Goal: Task Accomplishment & Management: Manage account settings

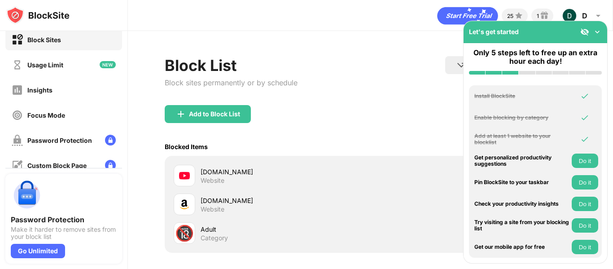
scroll to position [27, 0]
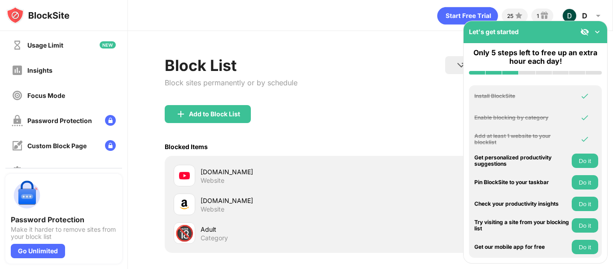
click at [597, 35] on img at bounding box center [597, 31] width 9 height 9
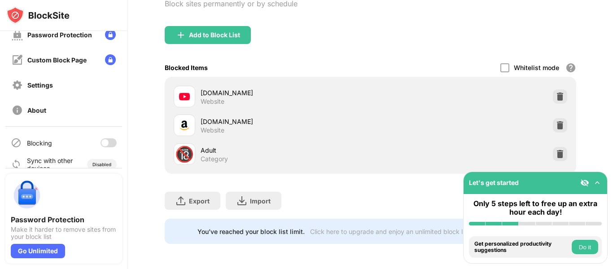
scroll to position [126, 0]
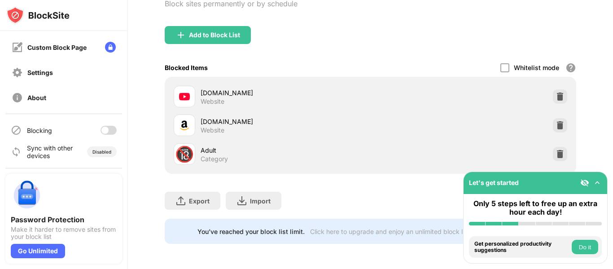
click at [102, 129] on div at bounding box center [108, 130] width 16 height 9
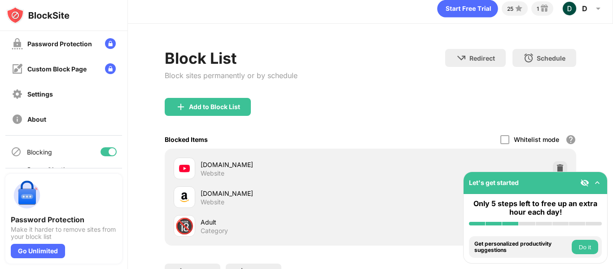
scroll to position [0, 0]
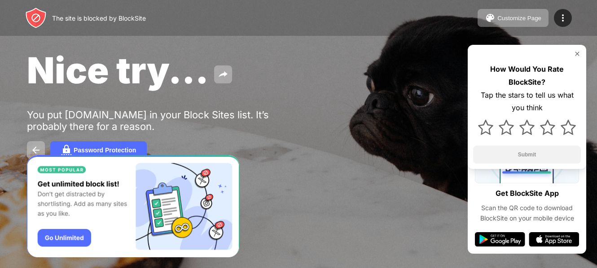
click at [74, 236] on img "Banner Message" at bounding box center [133, 206] width 212 height 103
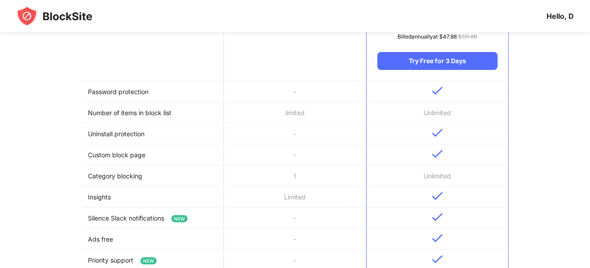
scroll to position [185, 0]
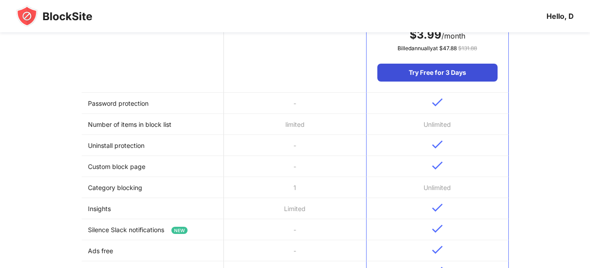
click at [444, 74] on div "Try Free for 3 Days" at bounding box center [437, 73] width 120 height 18
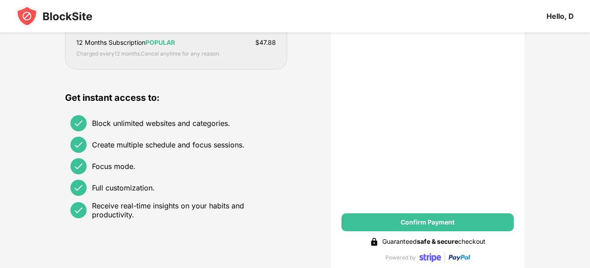
scroll to position [187, 0]
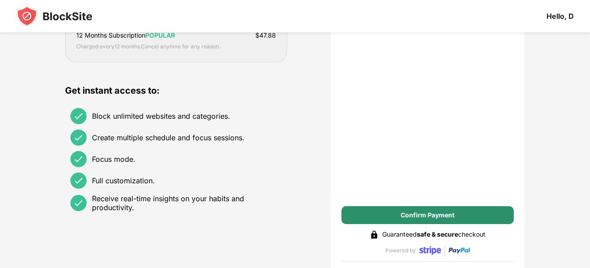
click at [410, 213] on div "Confirm Payment" at bounding box center [428, 215] width 54 height 7
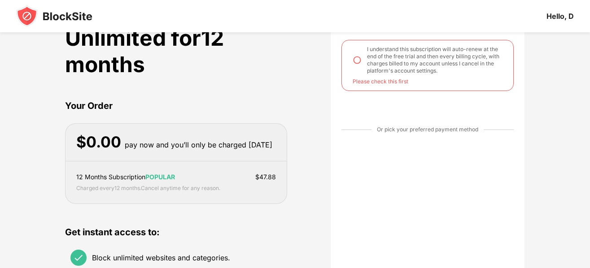
scroll to position [47, 0]
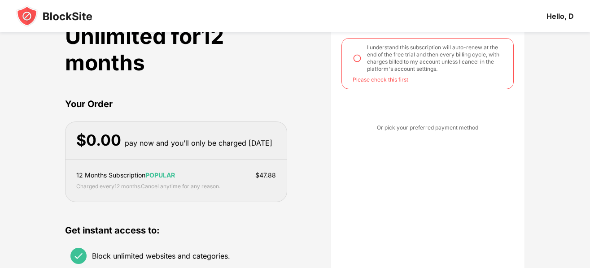
click at [354, 58] on img at bounding box center [357, 58] width 9 height 9
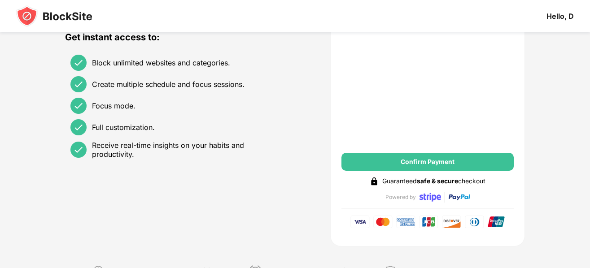
scroll to position [242, 0]
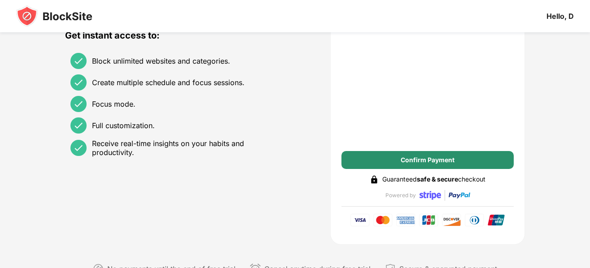
click at [405, 160] on div "Confirm Payment" at bounding box center [428, 160] width 54 height 7
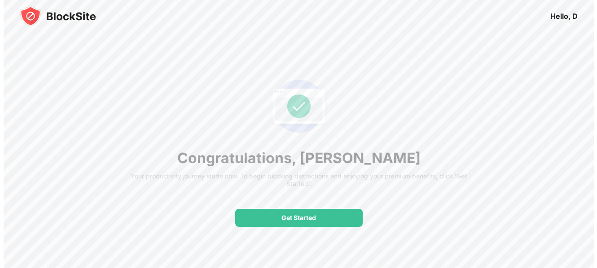
scroll to position [0, 0]
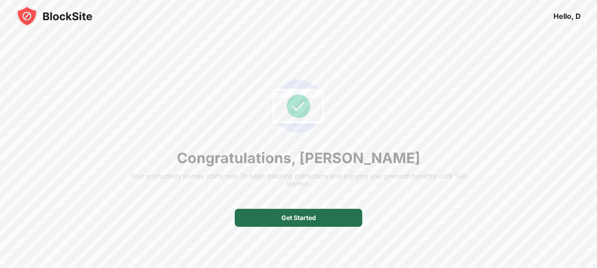
click at [280, 222] on div "Get Started" at bounding box center [298, 218] width 127 height 18
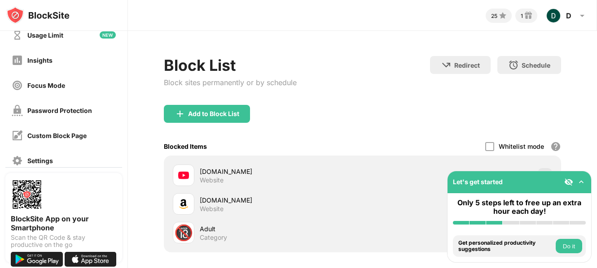
scroll to position [39, 0]
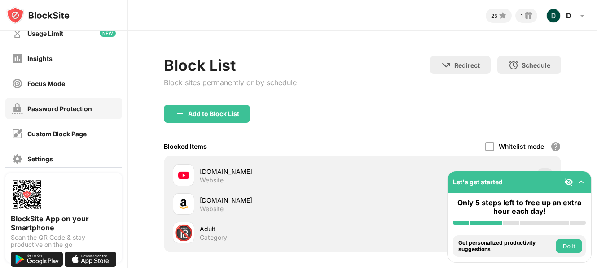
click at [78, 108] on div "Password Protection" at bounding box center [59, 109] width 65 height 8
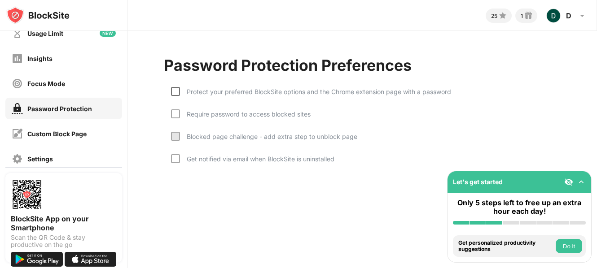
click at [176, 92] on div at bounding box center [175, 91] width 9 height 9
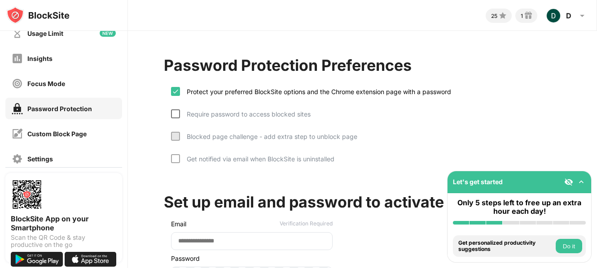
click at [177, 115] on div at bounding box center [175, 113] width 9 height 9
click at [175, 135] on div at bounding box center [175, 136] width 9 height 9
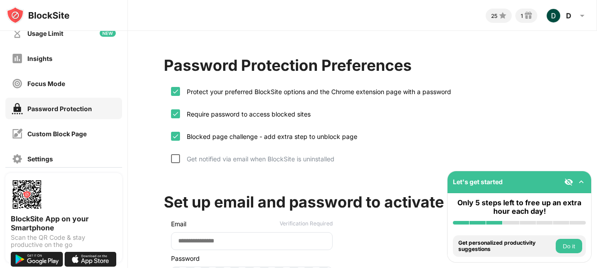
click at [176, 160] on div at bounding box center [175, 158] width 9 height 9
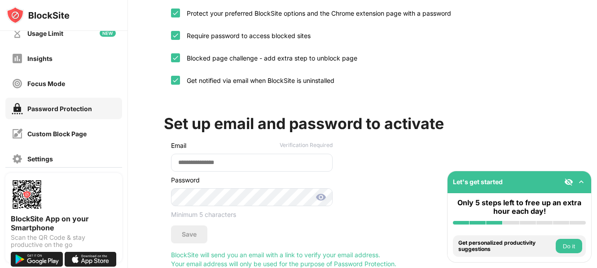
scroll to position [91, 0]
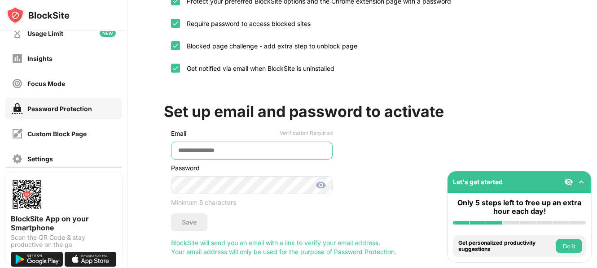
click at [215, 145] on input "email" at bounding box center [251, 151] width 161 height 18
type input "**********"
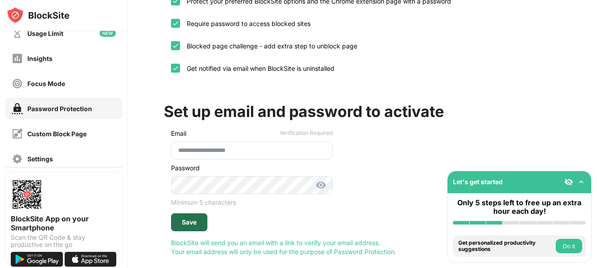
click at [190, 221] on div "Save" at bounding box center [189, 222] width 15 height 7
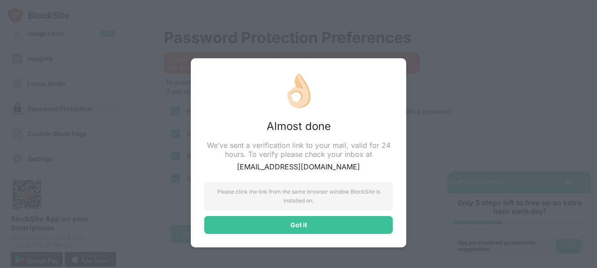
scroll to position [35, 0]
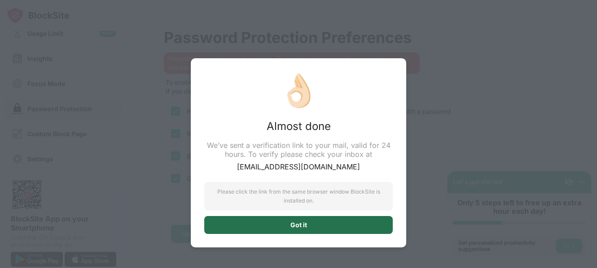
click at [277, 222] on div "Got it" at bounding box center [298, 225] width 188 height 18
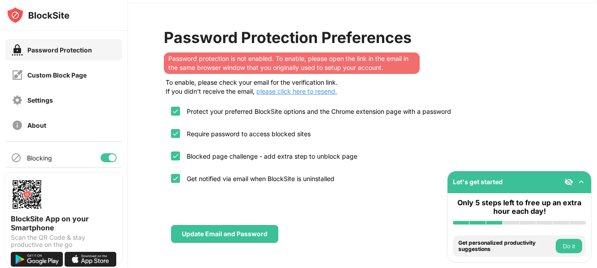
scroll to position [103, 0]
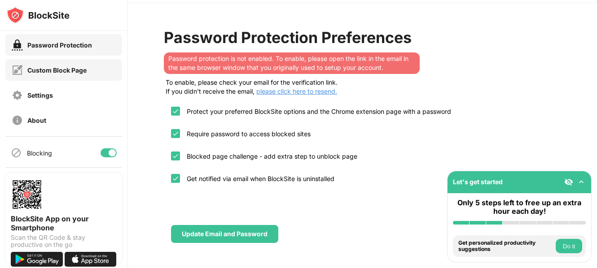
click at [74, 72] on div "Custom Block Page" at bounding box center [56, 70] width 59 height 8
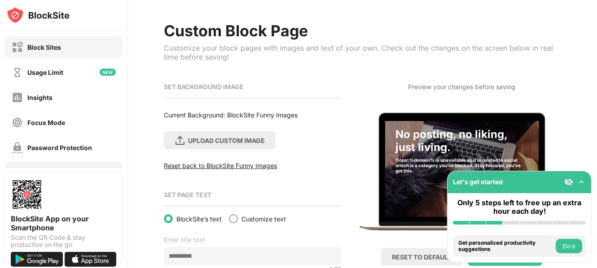
click at [51, 50] on div "Block Sites" at bounding box center [44, 48] width 34 height 8
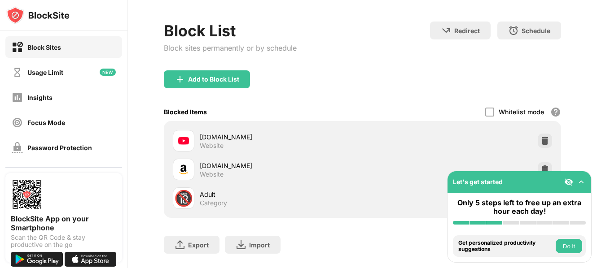
scroll to position [61, 0]
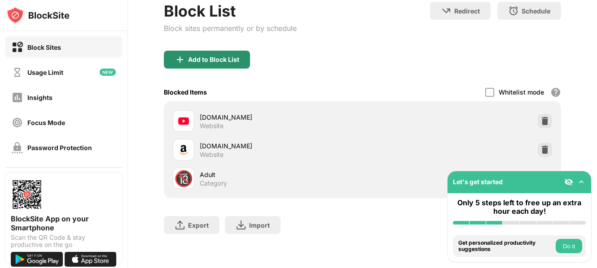
click at [214, 56] on div "Add to Block List" at bounding box center [213, 59] width 51 height 7
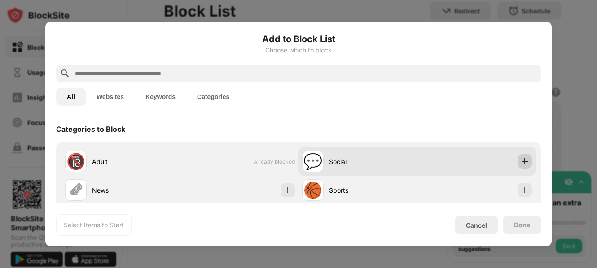
click at [520, 160] on img at bounding box center [524, 161] width 9 height 9
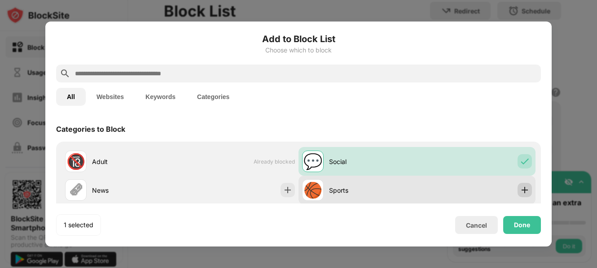
click at [520, 190] on img at bounding box center [524, 190] width 9 height 9
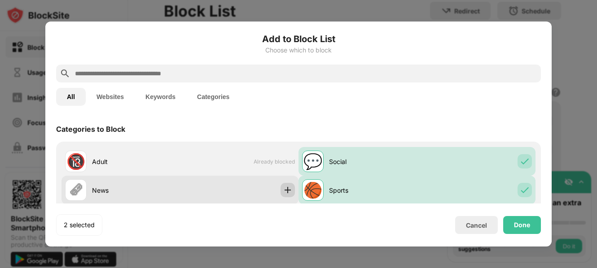
click at [283, 191] on img at bounding box center [287, 190] width 9 height 9
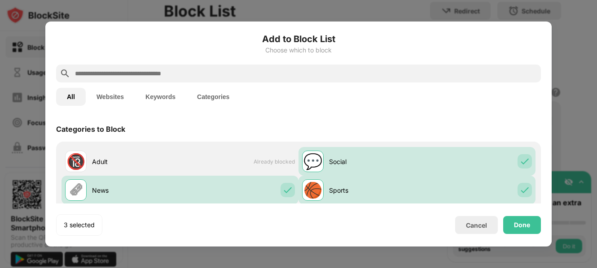
click at [114, 95] on button "Websites" at bounding box center [110, 97] width 49 height 18
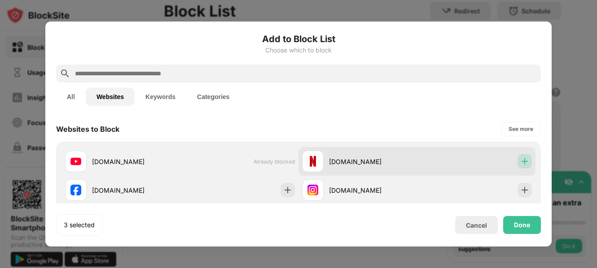
click at [520, 164] on img at bounding box center [524, 161] width 9 height 9
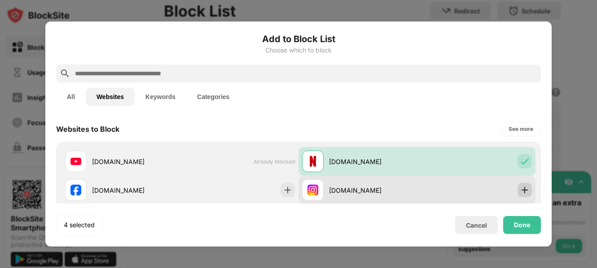
click at [520, 189] on img at bounding box center [524, 190] width 9 height 9
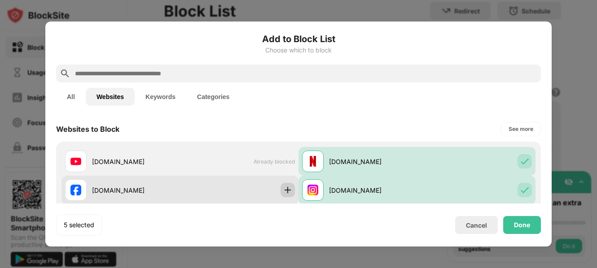
click at [286, 191] on img at bounding box center [287, 190] width 9 height 9
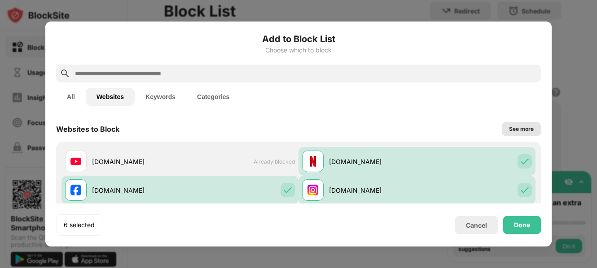
click at [514, 127] on div "See more" at bounding box center [521, 129] width 25 height 9
click at [160, 98] on button "Keywords" at bounding box center [161, 97] width 52 height 18
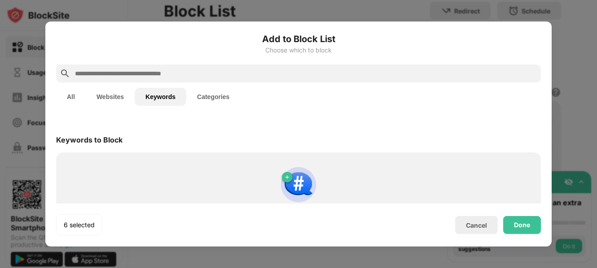
click at [215, 100] on button "Categories" at bounding box center [213, 97] width 54 height 18
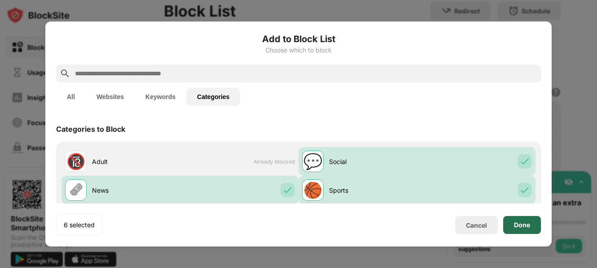
click at [527, 228] on div "Done" at bounding box center [522, 225] width 16 height 7
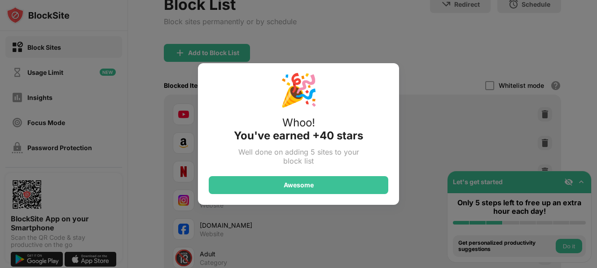
drag, startPoint x: 593, startPoint y: 82, endPoint x: 595, endPoint y: 100, distance: 18.1
click at [595, 100] on div "🎉 Whoo! You've earned +40 stars Well done on adding 5 sites to your block list …" at bounding box center [298, 134] width 597 height 268
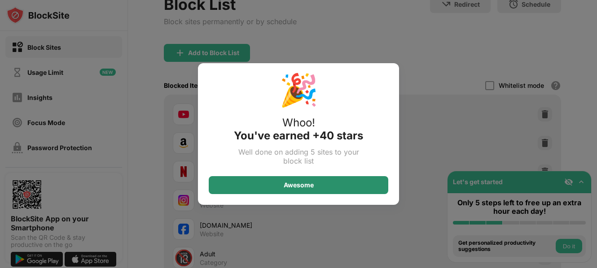
click at [270, 184] on div "Awesome" at bounding box center [298, 185] width 179 height 18
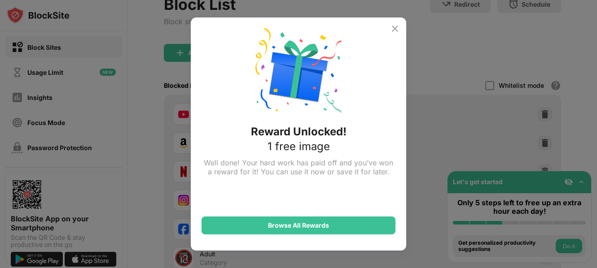
click at [396, 28] on img at bounding box center [394, 28] width 11 height 11
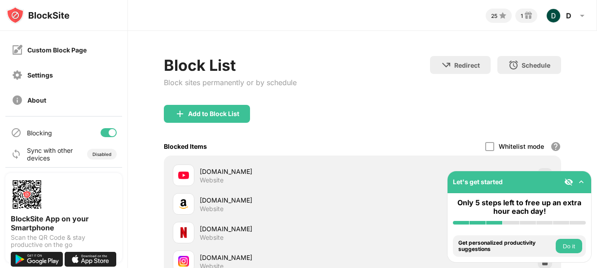
scroll to position [126, 0]
